Goal: Information Seeking & Learning: Compare options

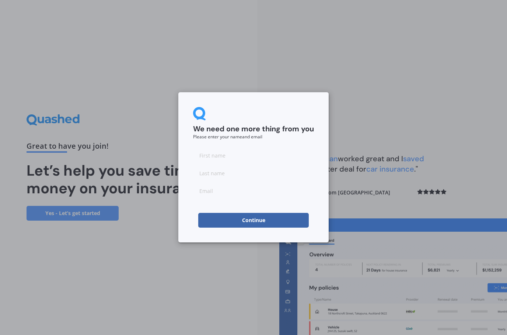
click at [234, 213] on button "Continue" at bounding box center [253, 220] width 111 height 15
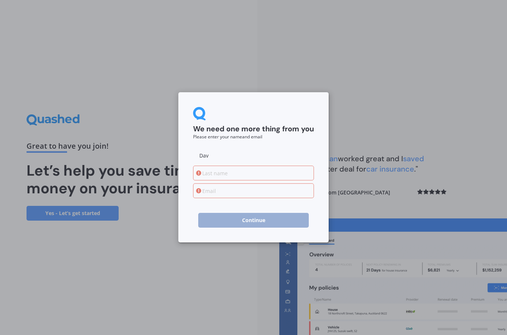
type input "Dave"
type input "Rosenberg"
type input "davernz@icloud.com"
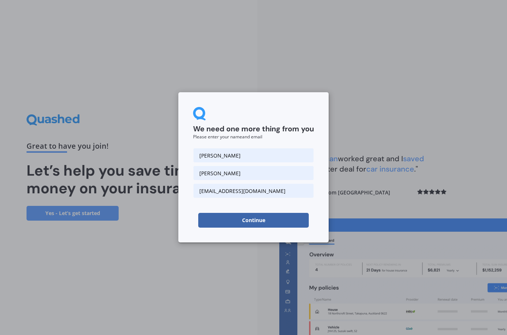
type input "Dave"
click at [239, 223] on button "Continue" at bounding box center [253, 220] width 111 height 15
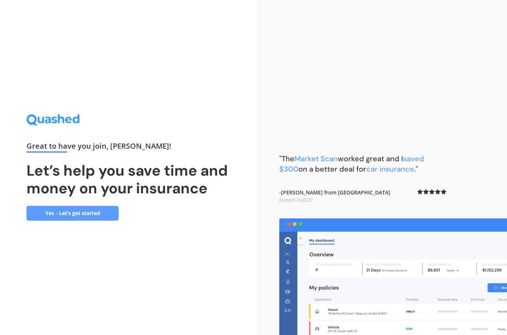
click at [48, 220] on link "Yes - Let’s get started" at bounding box center [73, 213] width 92 height 15
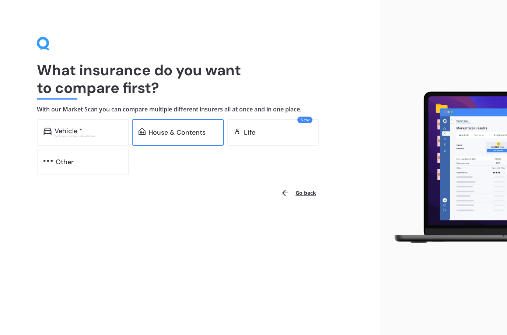
click at [161, 132] on div "House & Contents" at bounding box center [177, 132] width 57 height 7
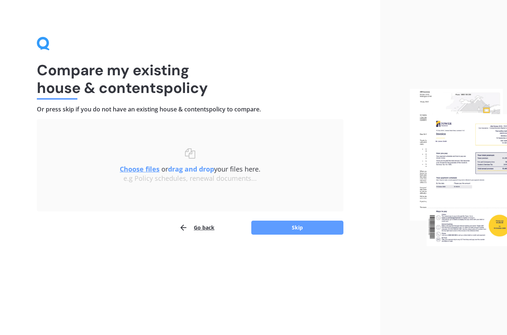
click at [137, 170] on u "Choose files" at bounding box center [140, 168] width 40 height 9
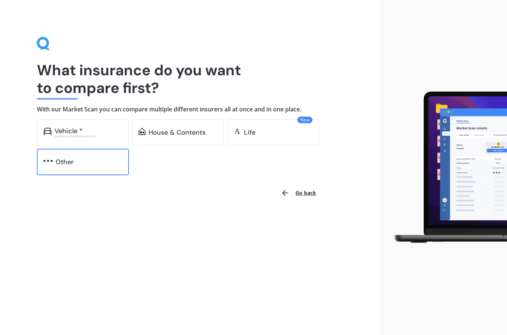
click at [52, 174] on div "Other" at bounding box center [83, 162] width 92 height 27
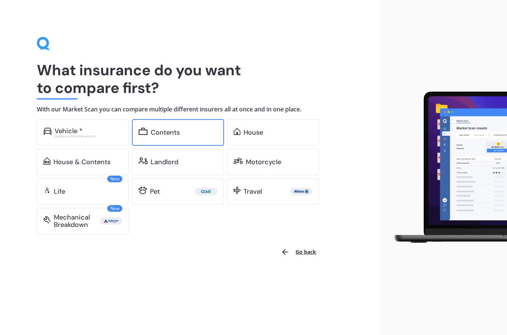
click at [160, 132] on div "Contents" at bounding box center [165, 132] width 29 height 7
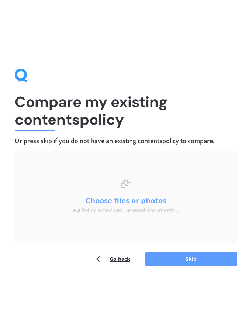
click at [150, 200] on button "Choose files or photos" at bounding box center [126, 200] width 92 height 7
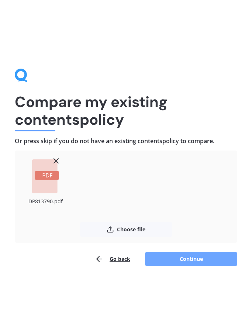
click at [199, 259] on button "Continue" at bounding box center [191, 259] width 92 height 14
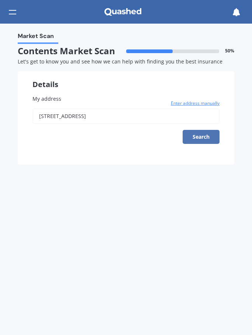
click at [213, 136] on button "Search" at bounding box center [200, 137] width 37 height 14
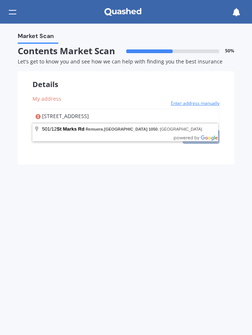
click at [204, 117] on input "501/12 St Marks Road Remuera Auckland 1050" at bounding box center [125, 115] width 187 height 15
type input "501/12 Saint Marks Road, Remuera, Auckland 1050"
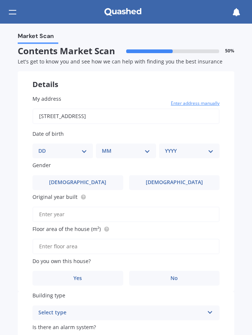
click at [85, 141] on div "Date of birth DD 01 02 03 04 05 06 07 08 09 10 11 12 13 14 15 16 17 18 19 20 21…" at bounding box center [125, 144] width 187 height 28
click at [78, 152] on select "DD 01 02 03 04 05 06 07 08 09 10 11 12 13 14 15 16 17 18 19 20 21 22 23 24 25 2…" at bounding box center [62, 151] width 49 height 8
select select "15"
click at [142, 143] on div "MM 01 02 03 04 05 06 07 08 09 10 11 12" at bounding box center [127, 150] width 57 height 15
click at [144, 153] on select "MM 01 02 03 04 05 06 07 08 09 10 11 12" at bounding box center [128, 151] width 46 height 8
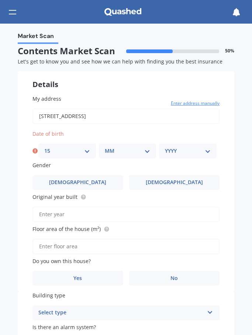
select select "07"
click at [210, 147] on select "YYYY 2009 2008 2007 2006 2005 2004 2003 2002 2001 2000 1999 1998 1997 1996 1995…" at bounding box center [188, 151] width 46 height 8
select select "1971"
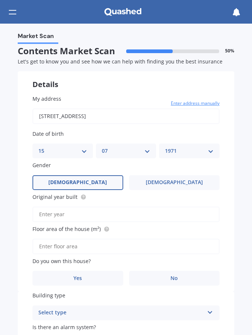
click at [91, 181] on label "Male" at bounding box center [77, 182] width 91 height 15
click at [0, 0] on input "Male" at bounding box center [0, 0] width 0 height 0
click at [140, 211] on input "Original year built" at bounding box center [125, 213] width 187 height 15
type input "2018"
click at [83, 278] on label "Yes" at bounding box center [77, 278] width 91 height 15
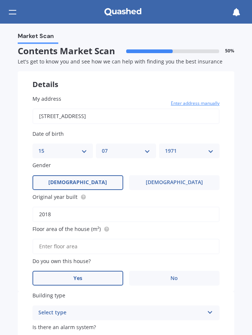
click at [0, 0] on input "Yes" at bounding box center [0, 0] width 0 height 0
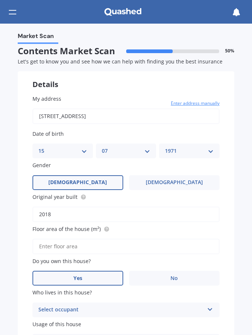
click at [128, 241] on input "Floor area of the house (m²)" at bounding box center [125, 245] width 187 height 15
click at [150, 242] on input "Floor area of the house (m²)" at bounding box center [125, 245] width 187 height 15
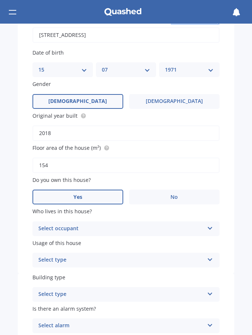
scroll to position [84, 0]
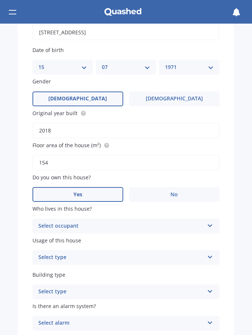
type input "154"
click at [154, 222] on div "Select occupant" at bounding box center [120, 226] width 165 height 9
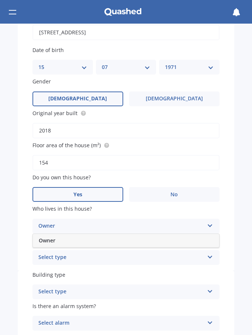
click at [126, 241] on div "Owner" at bounding box center [126, 240] width 186 height 13
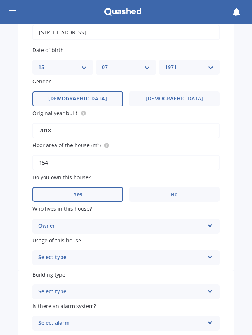
click at [129, 276] on div "Building type Select type Freestanding Multi-unit (in a block of 6 or less) Mul…" at bounding box center [125, 285] width 187 height 28
click at [210, 287] on icon at bounding box center [210, 289] width 6 height 5
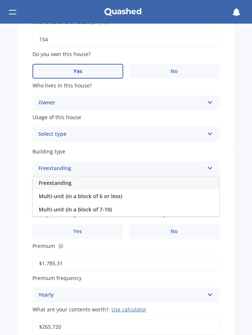
scroll to position [208, 0]
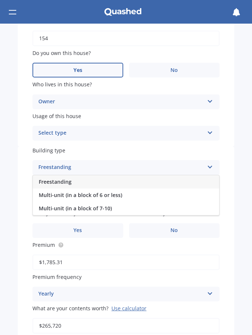
click at [209, 129] on icon at bounding box center [210, 131] width 6 height 5
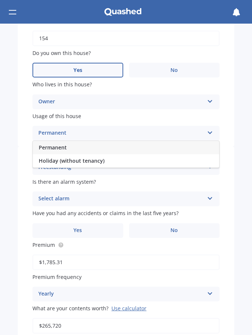
click at [129, 142] on div "Permanent" at bounding box center [126, 147] width 186 height 13
click at [207, 163] on icon at bounding box center [210, 165] width 6 height 5
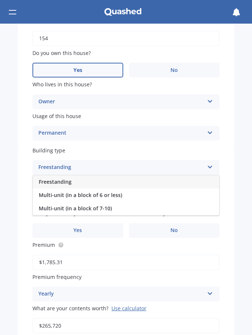
click at [208, 176] on div "Freestanding" at bounding box center [126, 181] width 186 height 13
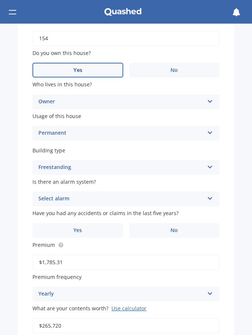
click at [212, 194] on icon at bounding box center [210, 196] width 6 height 5
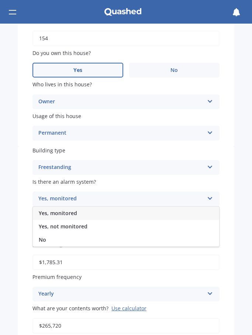
click at [204, 163] on div "Freestanding Freestanding Multi-unit (in a block of 6 or less) Multi-unit (in a…" at bounding box center [125, 167] width 187 height 15
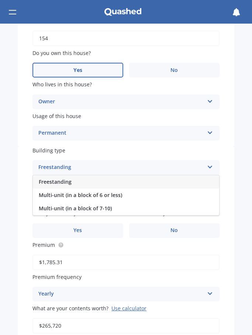
click at [212, 163] on icon at bounding box center [210, 165] width 6 height 5
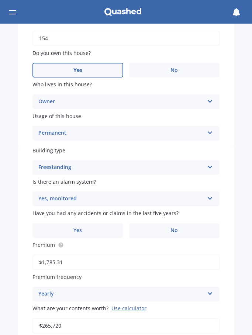
click at [213, 163] on icon at bounding box center [210, 165] width 6 height 5
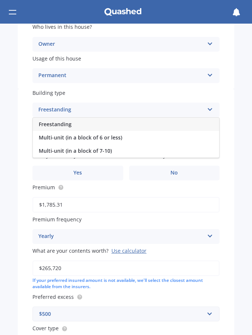
scroll to position [261, 0]
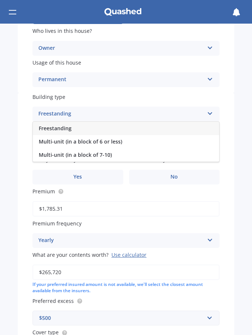
click at [148, 109] on div "Freestanding" at bounding box center [120, 113] width 165 height 9
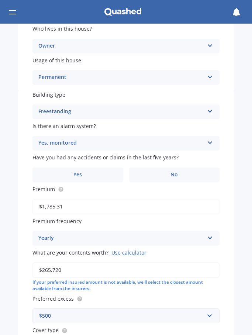
scroll to position [262, 0]
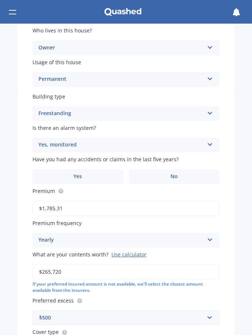
click at [206, 139] on div "Yes, monitored Yes, monitored Yes, not monitored No" at bounding box center [125, 144] width 187 height 15
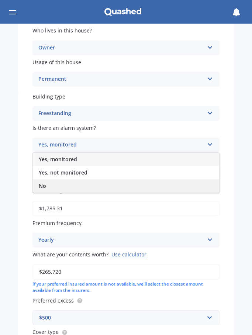
click at [87, 183] on div "No" at bounding box center [126, 185] width 186 height 13
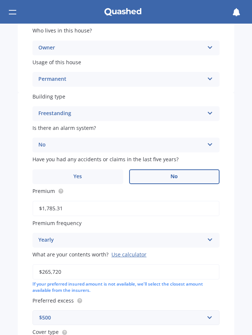
click at [198, 171] on label "No" at bounding box center [174, 176] width 91 height 15
click at [0, 0] on input "No" at bounding box center [0, 0] width 0 height 0
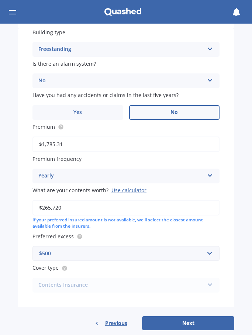
scroll to position [325, 0]
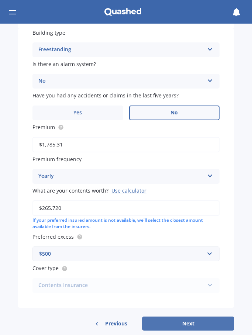
click at [211, 316] on button "Next" at bounding box center [188, 323] width 92 height 14
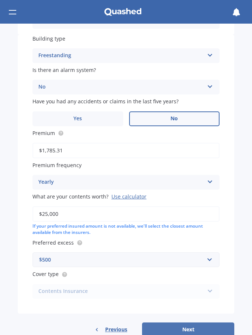
type input "$250,000"
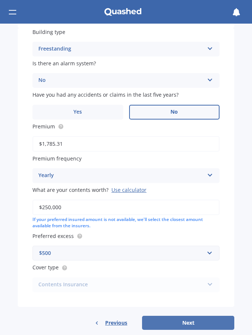
scroll to position [325, 0]
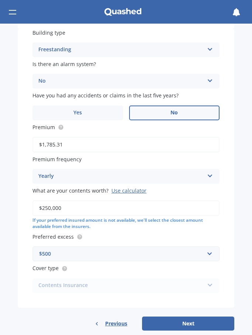
click at [215, 278] on div "Contents Insurance Contents Insurance" at bounding box center [125, 285] width 187 height 15
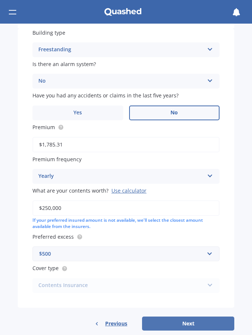
click at [199, 316] on button "Next" at bounding box center [188, 323] width 92 height 14
select select "15"
select select "07"
select select "1971"
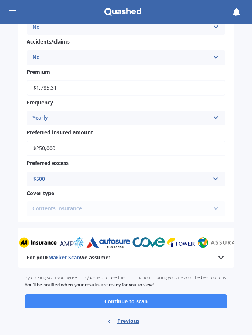
scroll to position [354, 0]
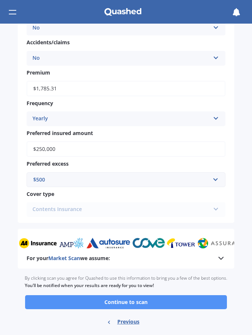
click at [189, 295] on button "Continue to scan" at bounding box center [126, 302] width 202 height 14
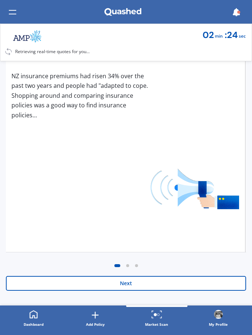
scroll to position [119, 0]
click at [185, 285] on button "Next" at bounding box center [126, 283] width 240 height 15
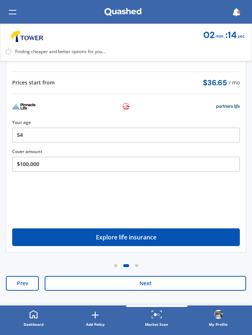
click at [172, 286] on button "Next" at bounding box center [145, 283] width 201 height 15
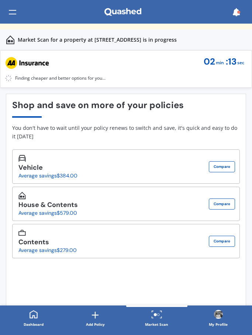
scroll to position [0, 0]
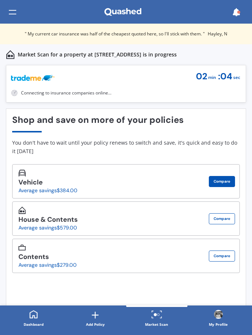
click at [220, 180] on button "Compare" at bounding box center [222, 181] width 26 height 11
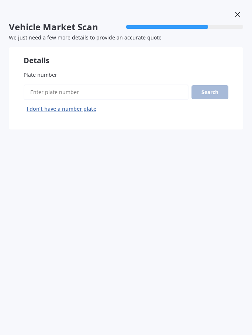
click at [60, 93] on input "Plate number" at bounding box center [106, 91] width 165 height 15
type input "Crz666"
click at [0, 0] on button "Next" at bounding box center [0, 0] width 0 height 0
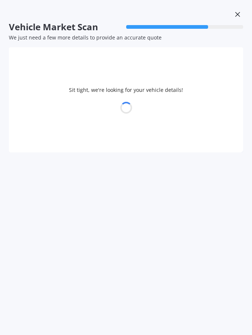
select select "TESLA"
select select "Y"
select select "15"
select select "07"
select select "1971"
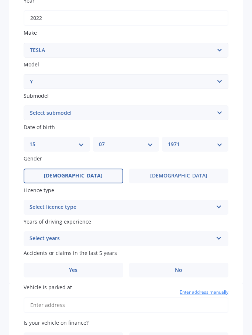
scroll to position [121, 0]
click at [219, 203] on icon at bounding box center [219, 204] width 6 height 5
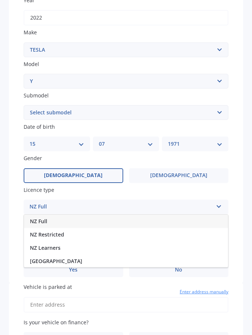
click at [120, 217] on div "NZ Full" at bounding box center [126, 221] width 204 height 13
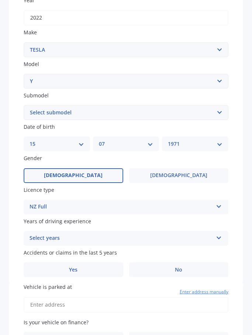
click at [220, 234] on icon at bounding box center [219, 236] width 6 height 5
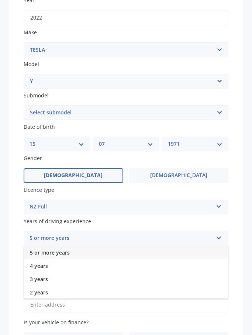
click at [93, 246] on div "5 or more years" at bounding box center [126, 252] width 204 height 13
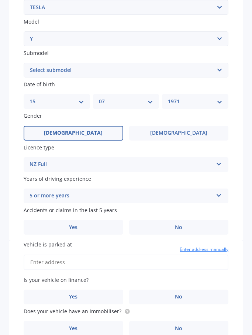
scroll to position [167, 0]
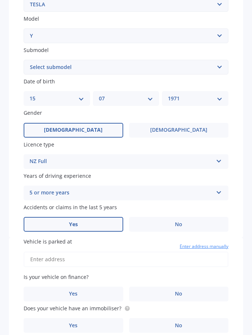
click at [109, 218] on label "Yes" at bounding box center [74, 224] width 100 height 15
click at [0, 0] on input "Yes" at bounding box center [0, 0] width 0 height 0
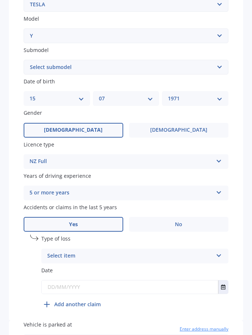
click at [219, 251] on icon at bounding box center [219, 253] width 6 height 5
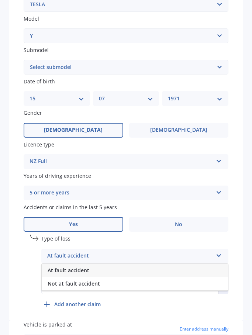
click at [178, 266] on div "At fault accident" at bounding box center [135, 270] width 186 height 13
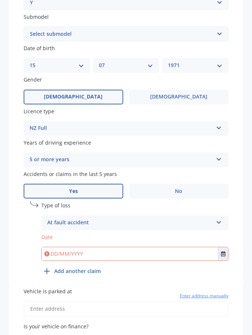
scroll to position [210, 0]
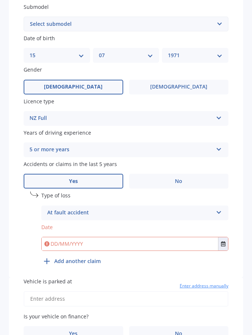
click at [64, 240] on input "date" at bounding box center [134, 244] width 187 height 14
type input "2025-08-30"
type input "30/08/2025"
type input "2024-06-14"
type input "14/06/2024"
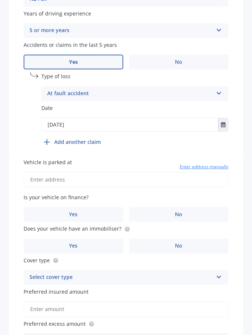
scroll to position [330, 0]
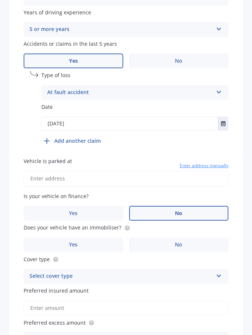
click at [172, 206] on label "No" at bounding box center [179, 213] width 100 height 15
click at [0, 0] on input "No" at bounding box center [0, 0] width 0 height 0
click at [199, 238] on label "No" at bounding box center [179, 244] width 100 height 15
click at [0, 0] on input "No" at bounding box center [0, 0] width 0 height 0
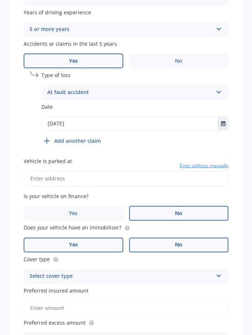
click at [100, 237] on label "Yes" at bounding box center [74, 244] width 100 height 15
click at [0, 0] on input "Yes" at bounding box center [0, 0] width 0 height 0
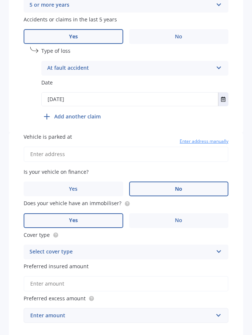
scroll to position [356, 0]
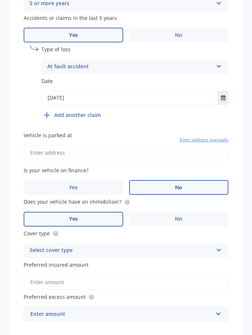
click at [218, 246] on icon at bounding box center [219, 248] width 6 height 5
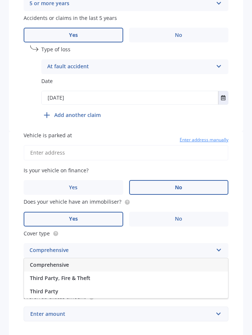
click at [203, 258] on div "Comprehensive" at bounding box center [126, 264] width 204 height 13
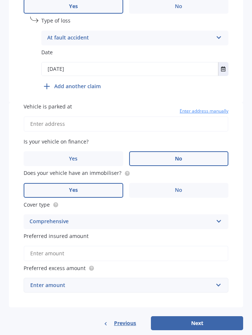
scroll to position [384, 0]
click at [219, 279] on input "text" at bounding box center [123, 285] width 198 height 14
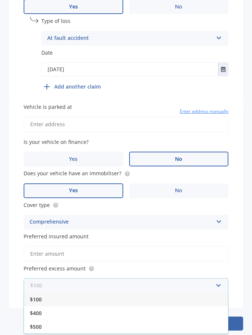
click at [161, 278] on input "text" at bounding box center [123, 285] width 198 height 14
click at [167, 292] on div "$100" at bounding box center [126, 299] width 204 height 14
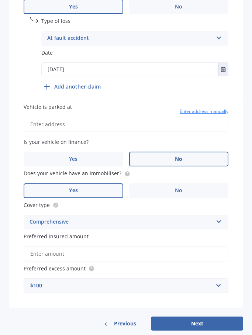
click at [227, 215] on div "Comprehensive Comprehensive Third Party, Fire & Theft Third Party" at bounding box center [126, 222] width 205 height 15
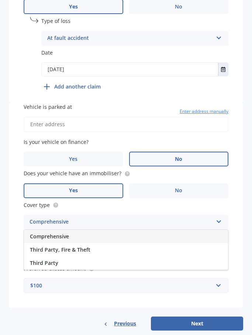
click at [209, 230] on div "Comprehensive" at bounding box center [126, 236] width 204 height 13
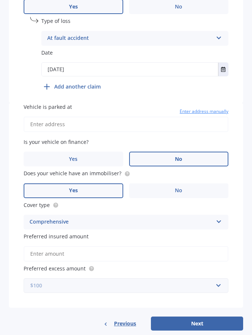
click at [218, 278] on input "text" at bounding box center [123, 285] width 198 height 14
type input "I’m"
click at [129, 292] on div "$ I’m" at bounding box center [126, 299] width 204 height 14
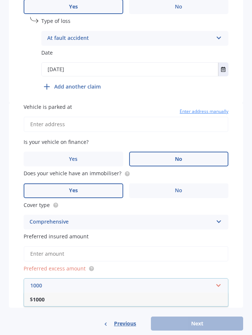
click at [216, 278] on input "1000" at bounding box center [123, 285] width 198 height 14
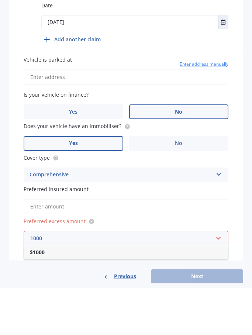
type input "1000"
click at [207, 316] on div "Previous Next" at bounding box center [126, 323] width 234 height 14
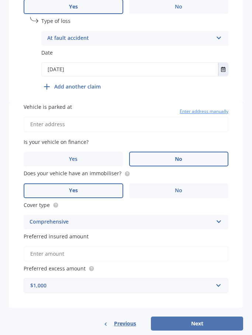
click at [199, 316] on button "Next" at bounding box center [197, 323] width 92 height 14
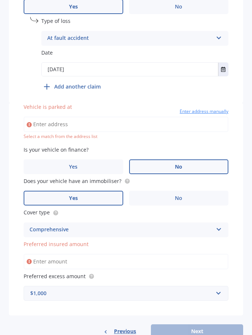
click at [109, 117] on input "Vehicle is parked at" at bounding box center [126, 123] width 205 height 15
type input "501/12 Saint Marks Road, Epsom, Auckland"
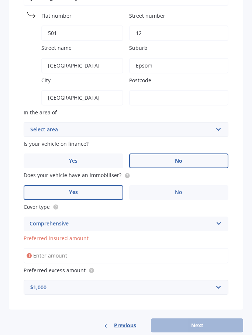
scroll to position [510, 0]
click at [206, 318] on div "Previous Next" at bounding box center [126, 325] width 234 height 14
click at [177, 248] on input "Preferred insured amount" at bounding box center [126, 255] width 205 height 15
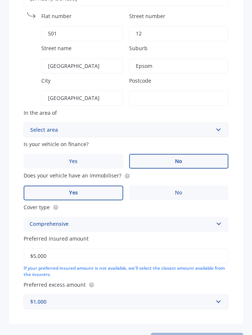
type input "$50,000"
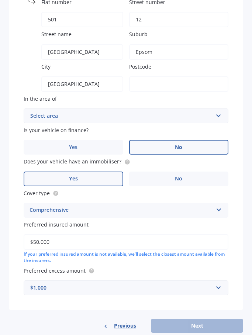
scroll to position [523, 0]
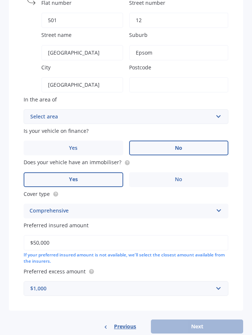
click at [240, 259] on div "Vehicle is parked at 501/12 Saint Marks Road, Epsom, Auckland Cancel Flat numbe…" at bounding box center [126, 137] width 234 height 346
click at [211, 319] on div "Previous Next" at bounding box center [126, 326] width 234 height 14
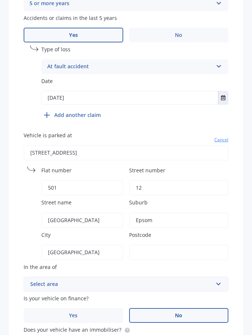
scroll to position [356, 0]
click at [219, 277] on input "text" at bounding box center [123, 284] width 198 height 14
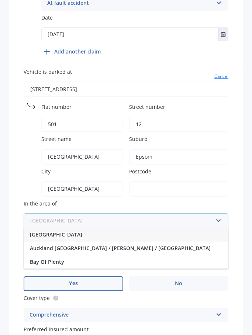
scroll to position [419, 0]
click at [64, 227] on div "Auckland City" at bounding box center [126, 234] width 204 height 14
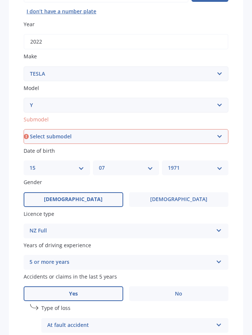
scroll to position [97, 0]
click at [215, 131] on select "Select submodel EV" at bounding box center [126, 136] width 205 height 15
select select "EV"
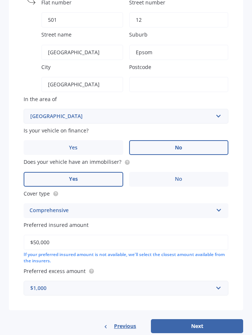
scroll to position [523, 0]
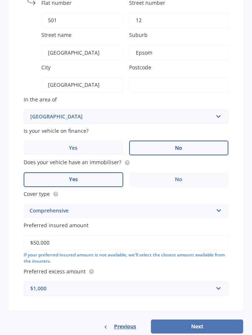
click at [197, 319] on button "Next" at bounding box center [197, 326] width 92 height 14
type input "1050"
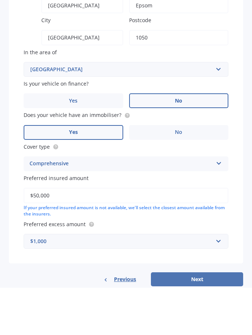
click at [206, 319] on button "Next" at bounding box center [197, 326] width 92 height 14
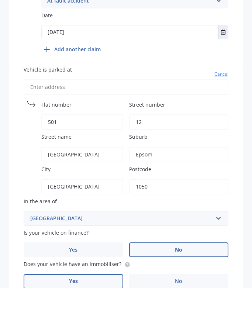
select select "15"
select select "07"
select select "1971"
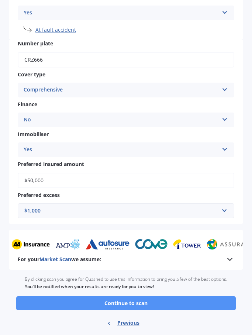
click at [193, 296] on button "Continue to scan" at bounding box center [125, 303] width 219 height 14
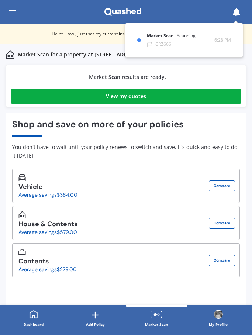
click at [193, 93] on link "View my quotes" at bounding box center [126, 96] width 230 height 15
